Goal: Book appointment/travel/reservation

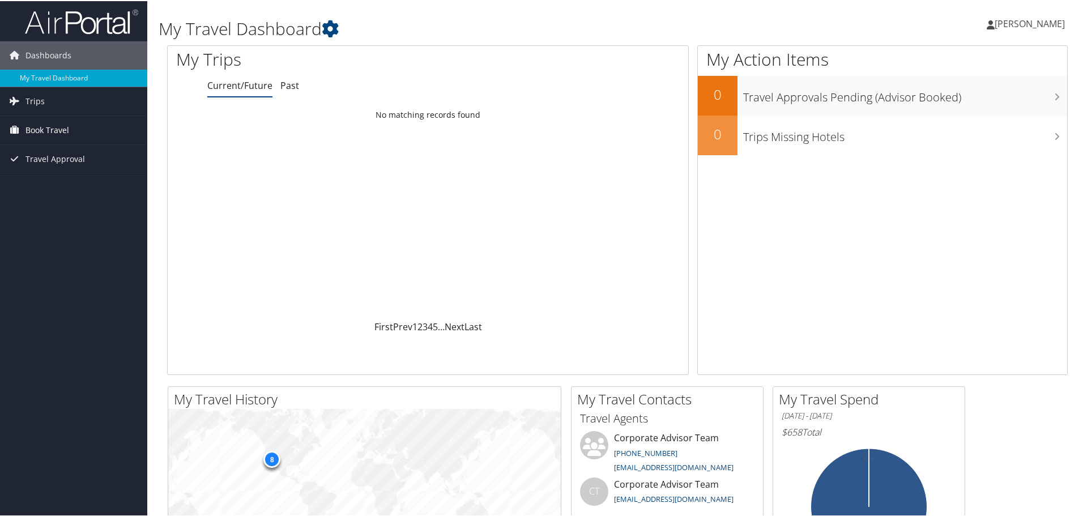
click at [65, 126] on span "Book Travel" at bounding box center [47, 129] width 44 height 28
click at [72, 186] on link "Book/Manage Online Trips" at bounding box center [73, 185] width 147 height 17
